Goal: Navigation & Orientation: Find specific page/section

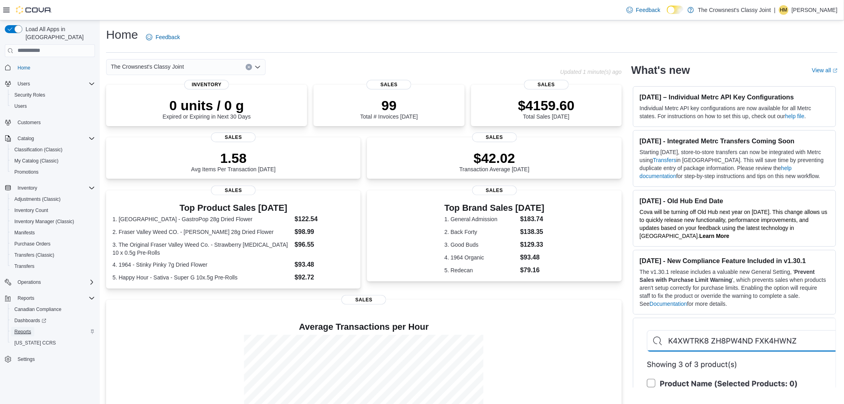
click at [19, 328] on span "Reports" at bounding box center [22, 331] width 17 height 6
